Goal: Transaction & Acquisition: Purchase product/service

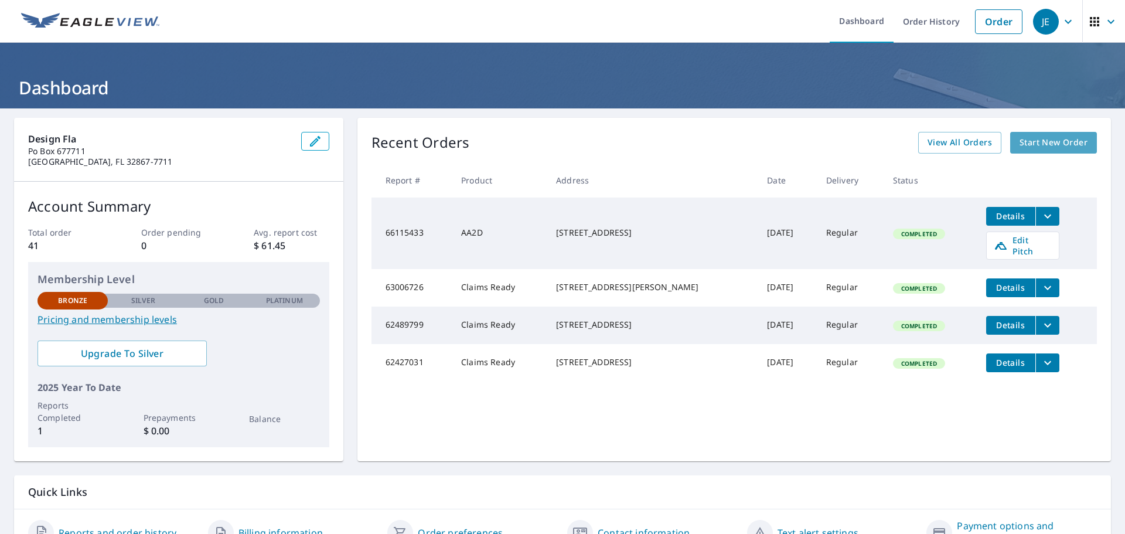
click at [1042, 142] on span "Start New Order" at bounding box center [1053, 142] width 68 height 15
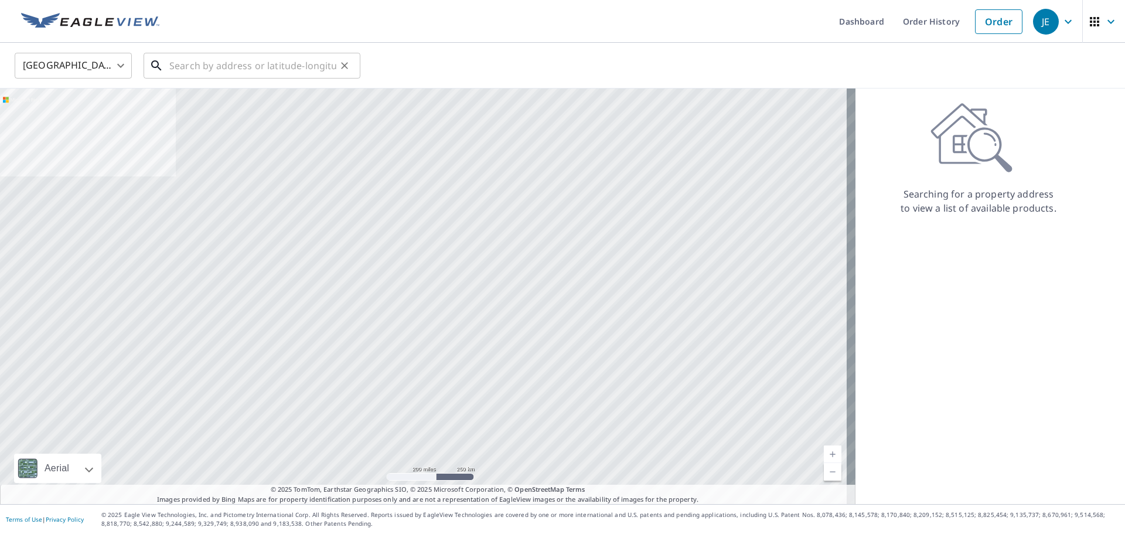
click at [182, 67] on input "text" at bounding box center [252, 65] width 167 height 33
paste input "[STREET_ADDRESS]"
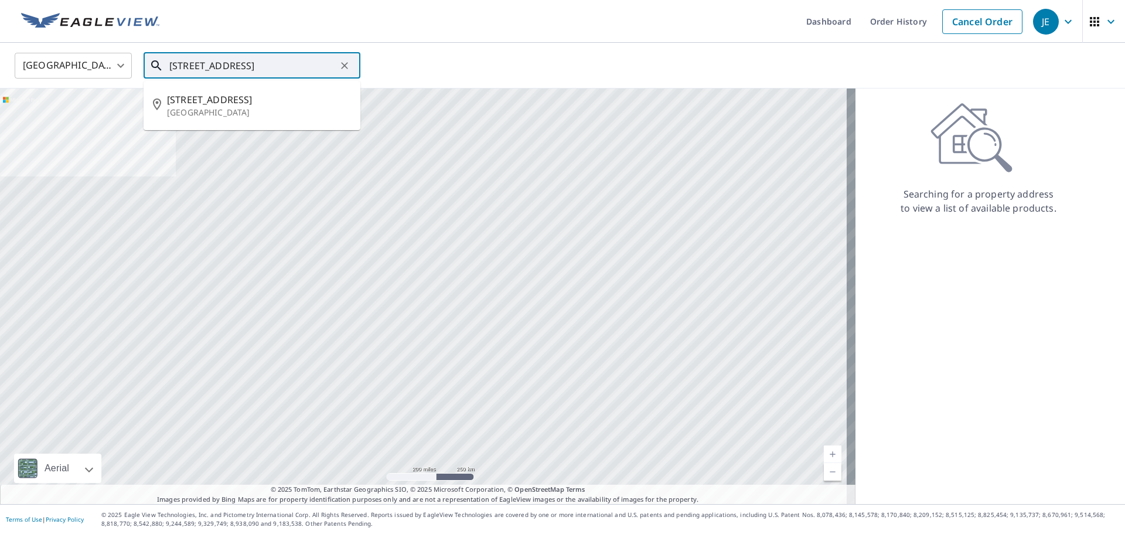
type input "[STREET_ADDRESS]"
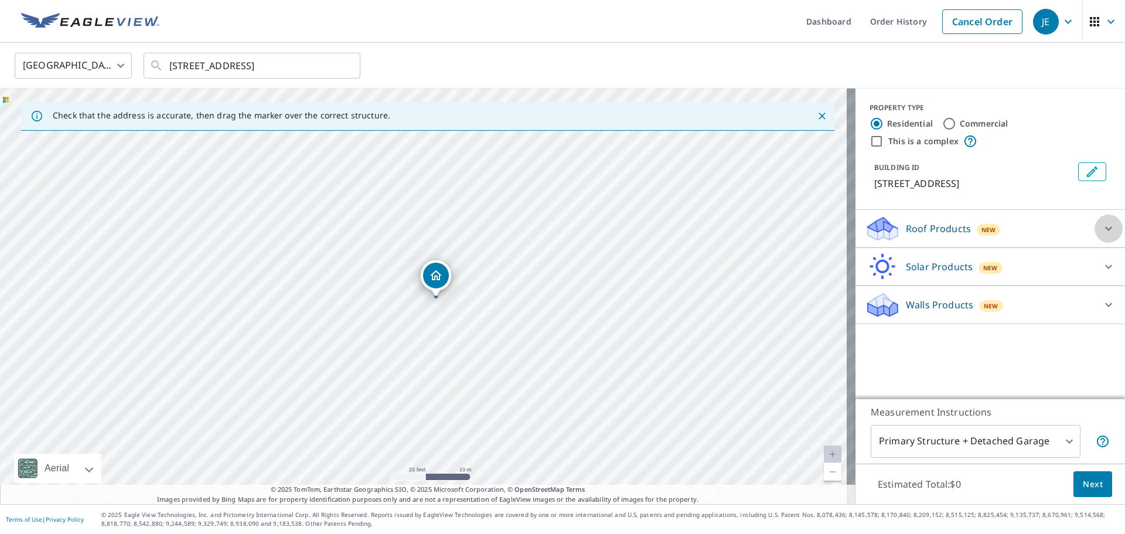
click at [1107, 218] on div at bounding box center [1108, 228] width 28 height 28
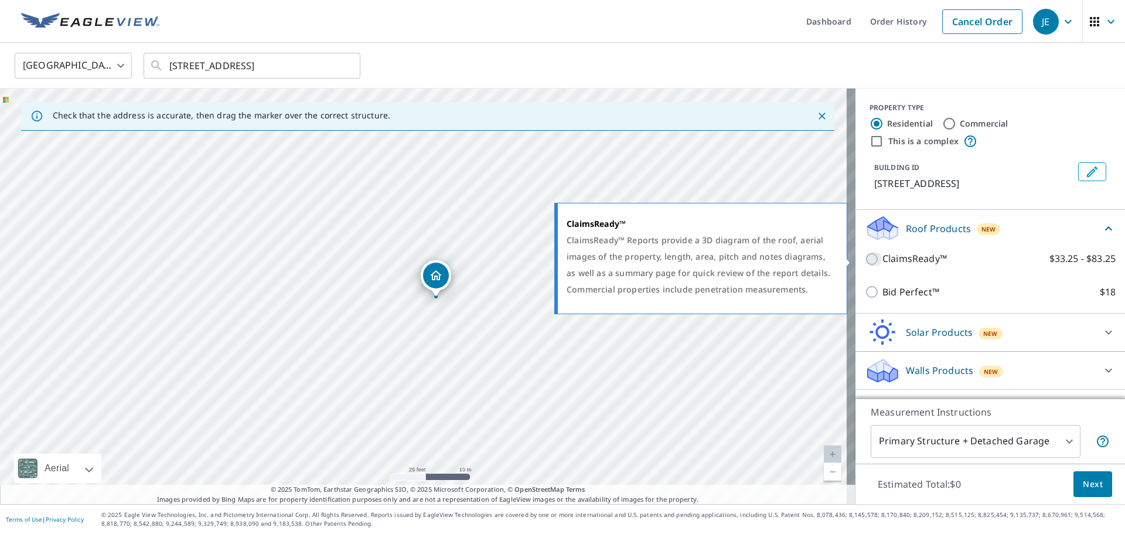
click at [868, 261] on input "ClaimsReady™ $33.25 - $83.25" at bounding box center [874, 259] width 18 height 14
checkbox input "true"
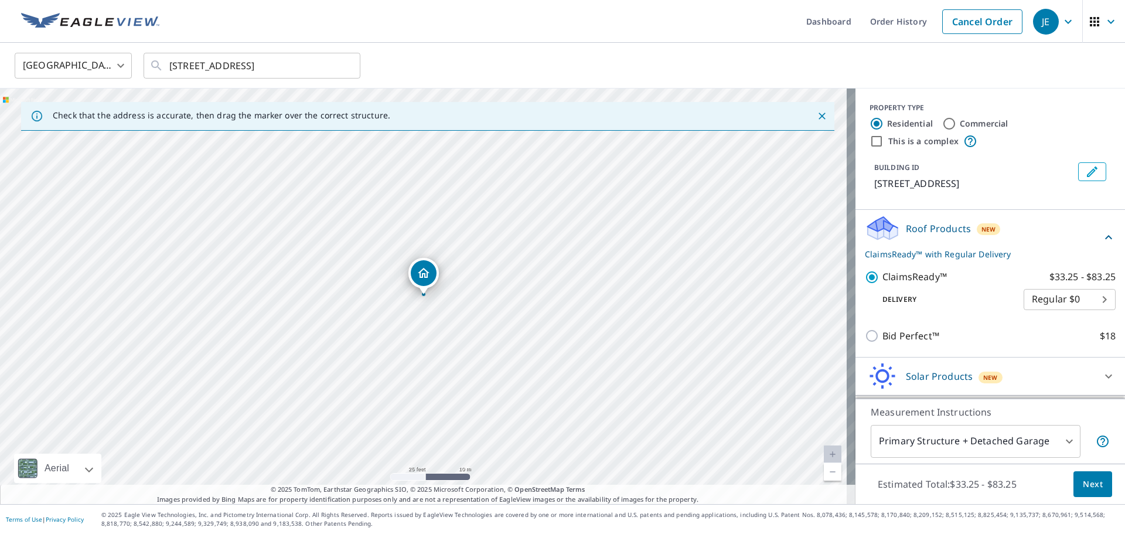
click at [1086, 487] on span "Next" at bounding box center [1092, 484] width 20 height 15
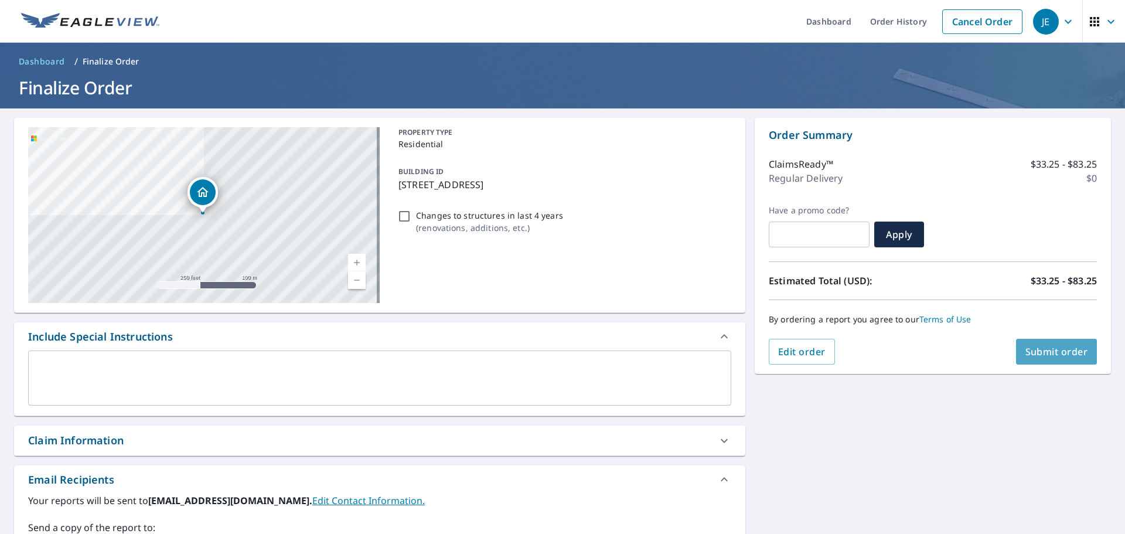
click at [1043, 354] on span "Submit order" at bounding box center [1056, 351] width 63 height 13
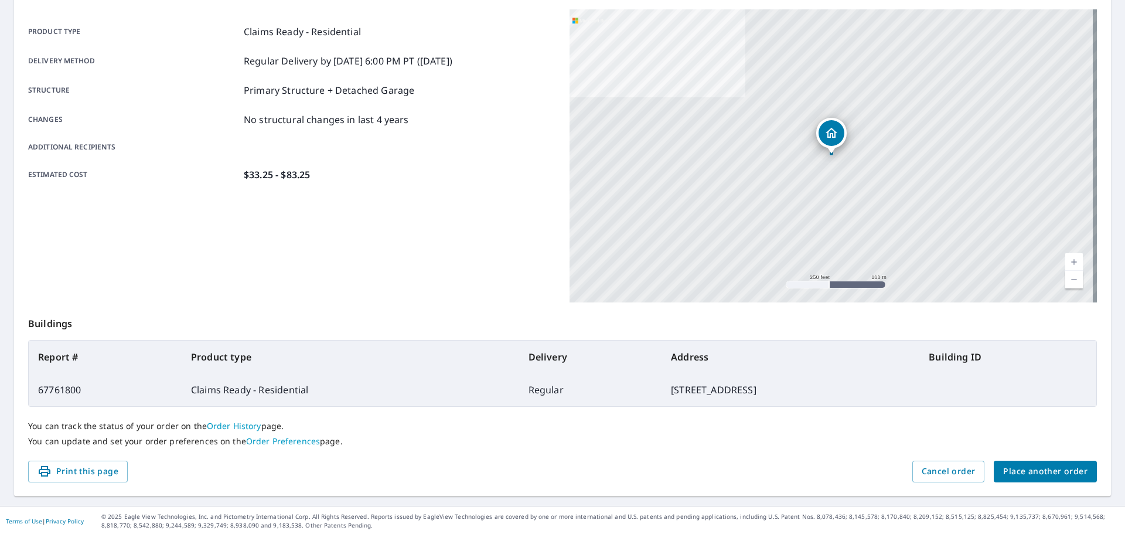
scroll to position [156, 0]
click at [76, 473] on span "Print this page" at bounding box center [77, 469] width 81 height 15
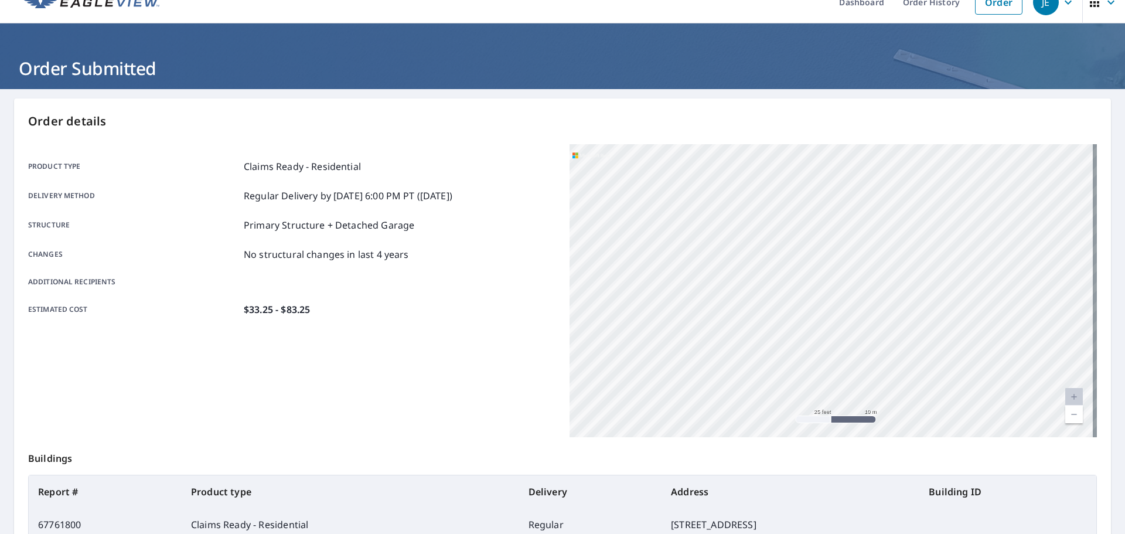
scroll to position [0, 0]
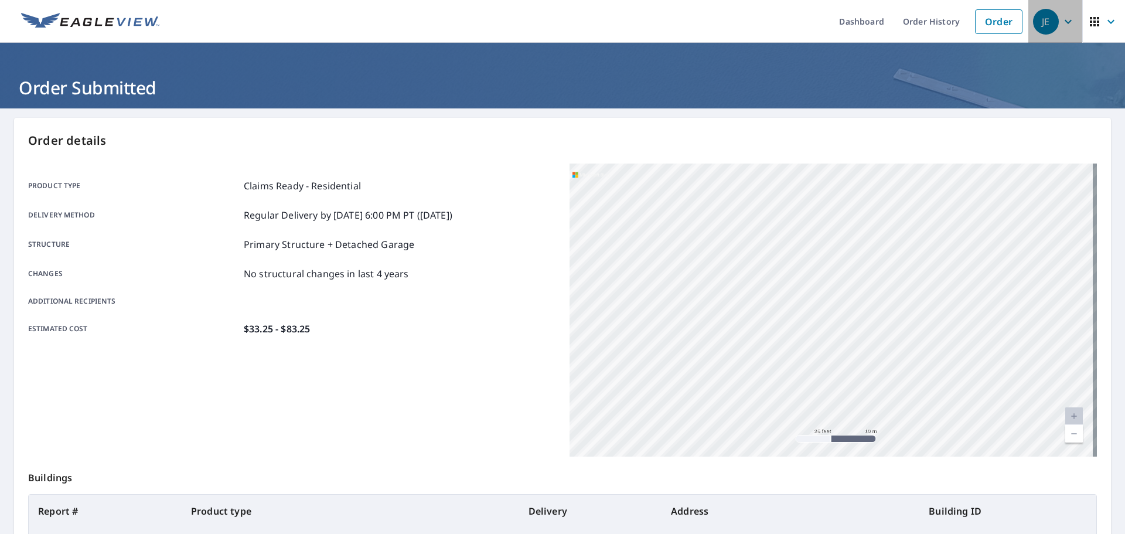
click at [1051, 19] on span "JE" at bounding box center [1055, 22] width 45 height 28
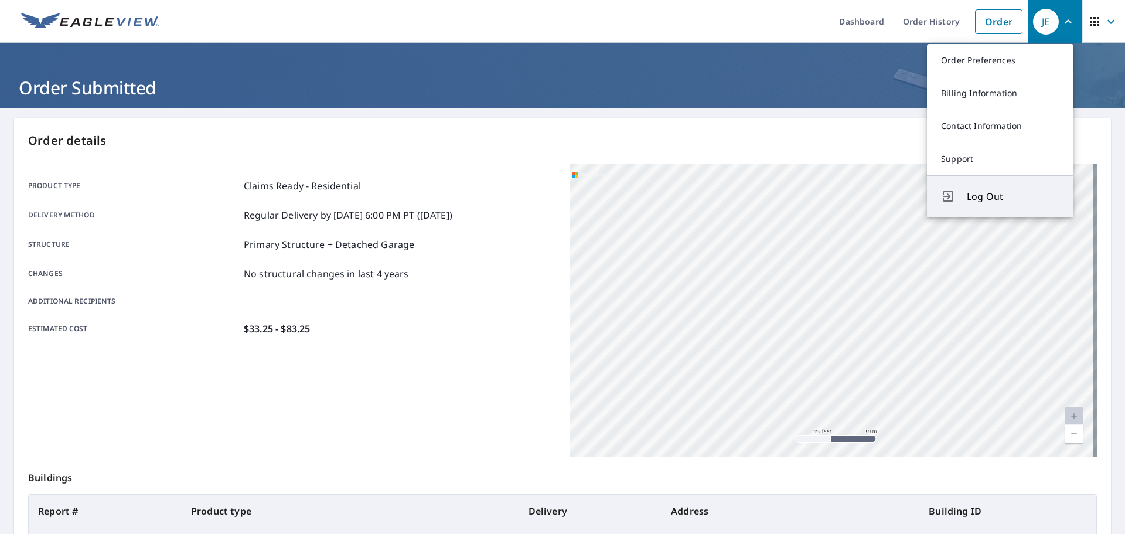
click at [988, 194] on span "Log Out" at bounding box center [1012, 196] width 93 height 14
